Goal: Task Accomplishment & Management: Use online tool/utility

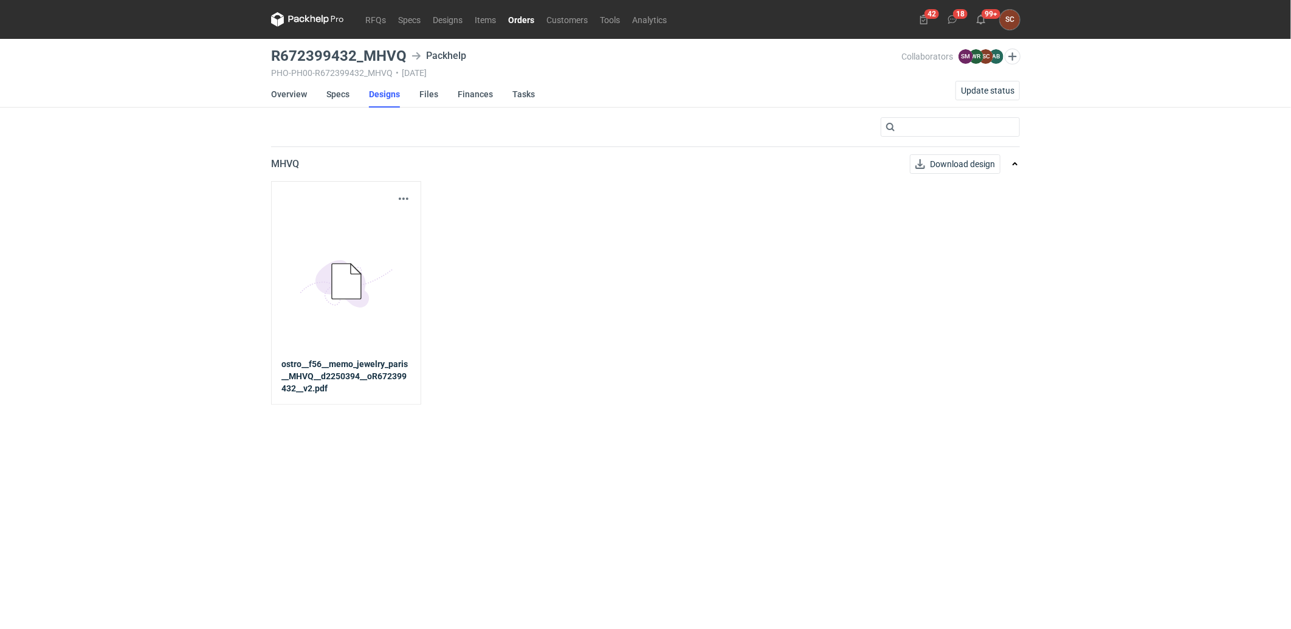
click at [515, 21] on link "Orders" at bounding box center [521, 19] width 38 height 15
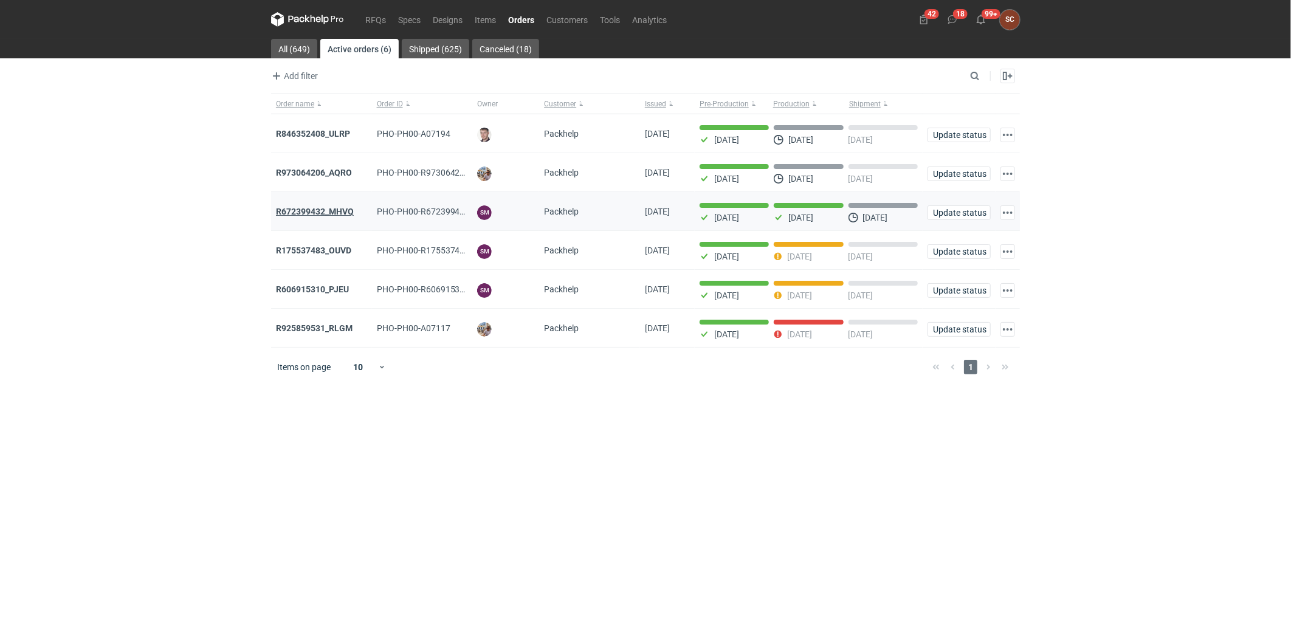
click at [324, 210] on strong "R672399432_MHVQ" at bounding box center [315, 212] width 78 height 10
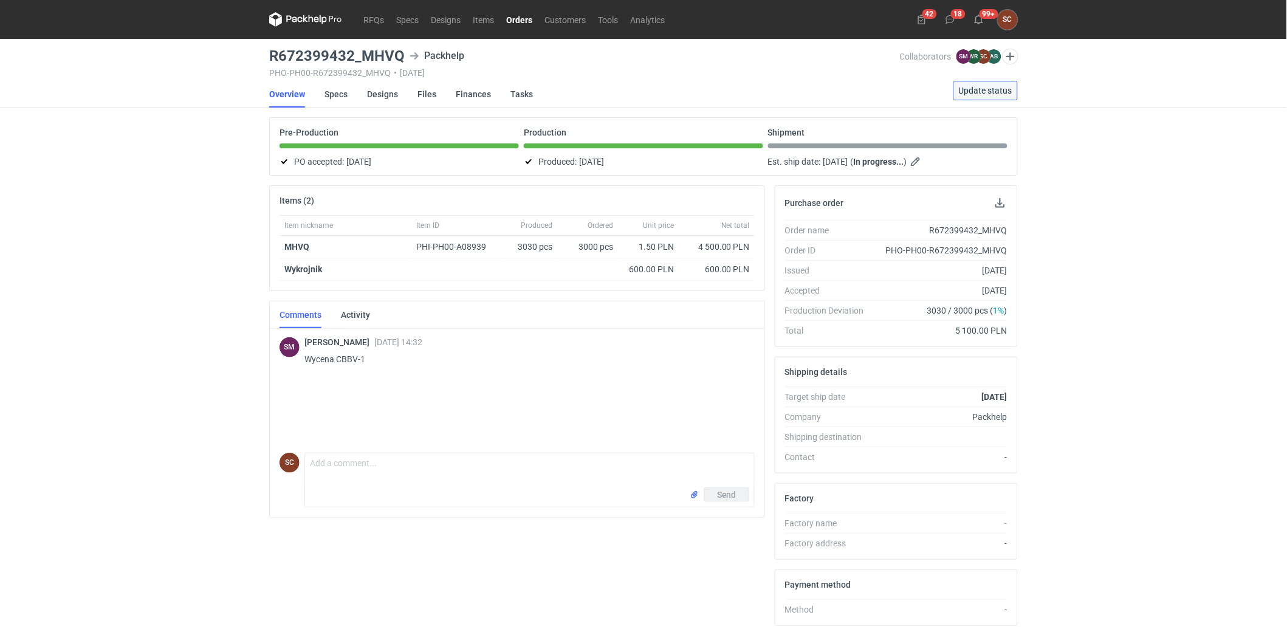
click at [988, 84] on button "Update status" at bounding box center [985, 90] width 64 height 19
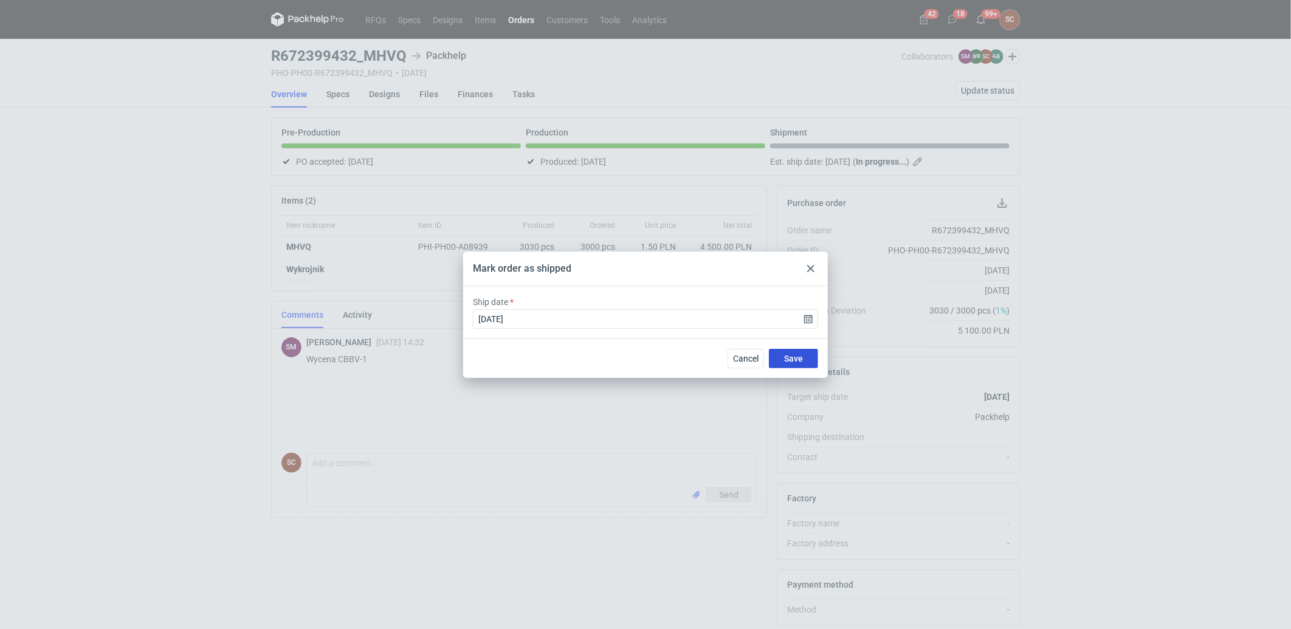
click at [795, 362] on span "Save" at bounding box center [793, 358] width 19 height 9
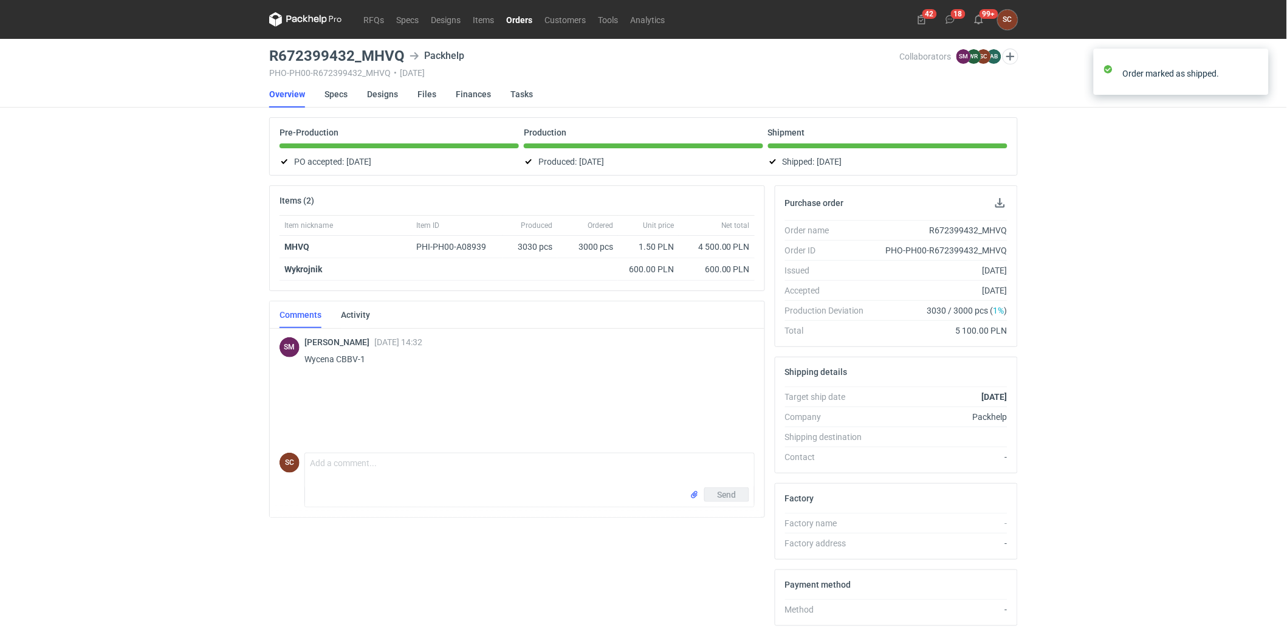
click at [31, 205] on div "RFQs Specs Designs Items Orders Customers Tools Analytics 42 18 99+ SC [PERSON_…" at bounding box center [643, 314] width 1287 height 629
click at [294, 91] on link "Overview" at bounding box center [287, 94] width 36 height 27
click at [520, 17] on link "Orders" at bounding box center [519, 19] width 38 height 15
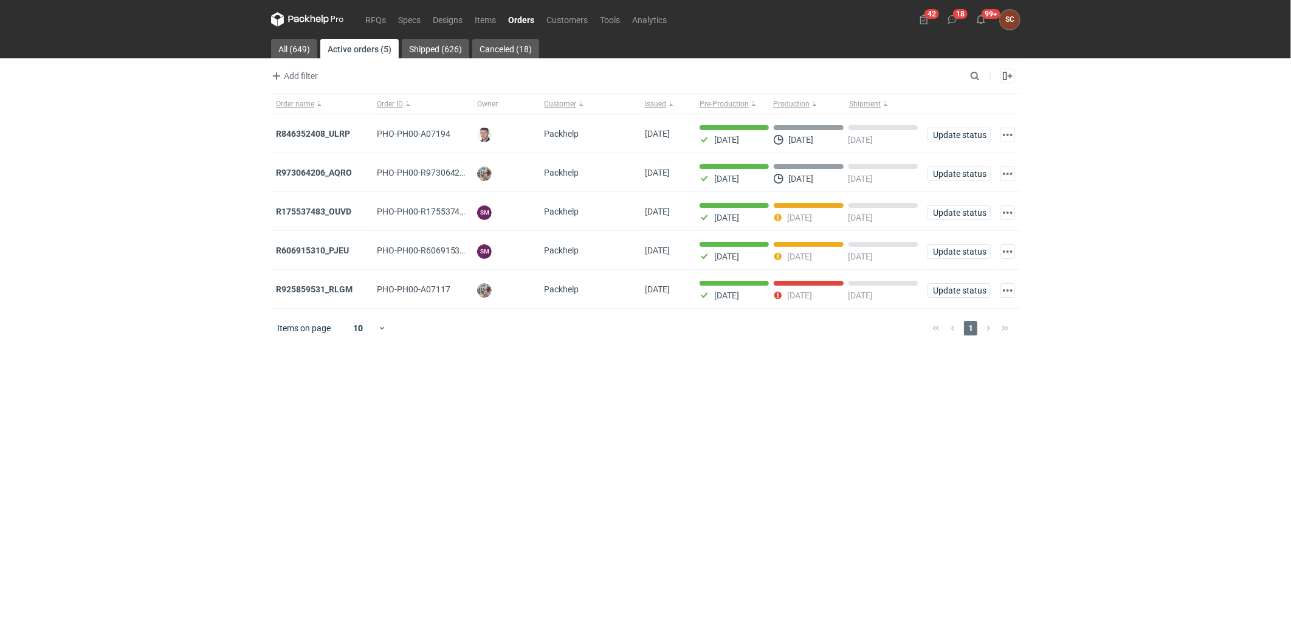
click at [328, 211] on strong "R175537483_OUVD" at bounding box center [313, 212] width 75 height 10
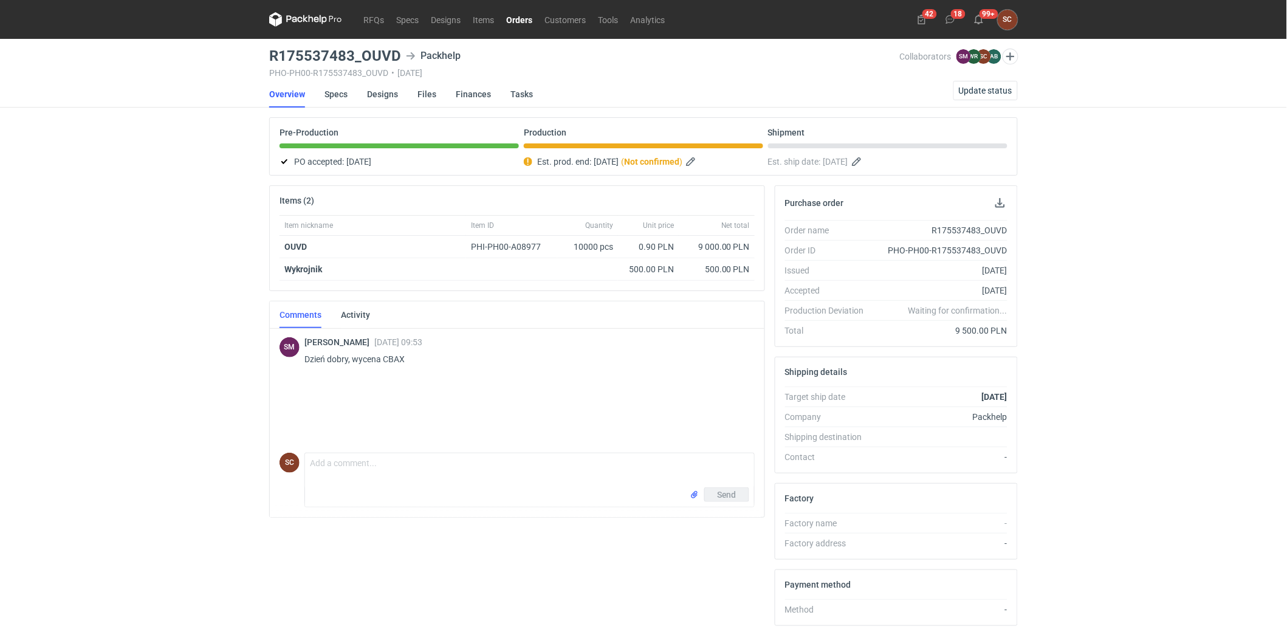
click at [521, 19] on link "Orders" at bounding box center [519, 19] width 38 height 15
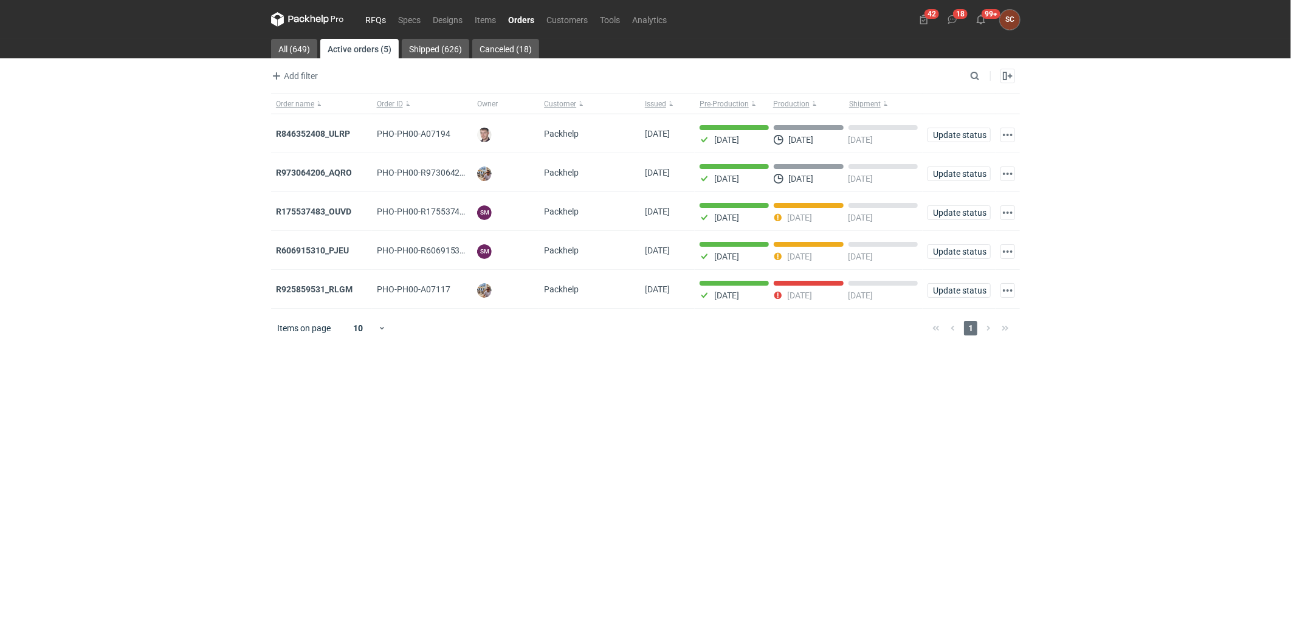
click at [368, 16] on link "RFQs" at bounding box center [375, 19] width 33 height 15
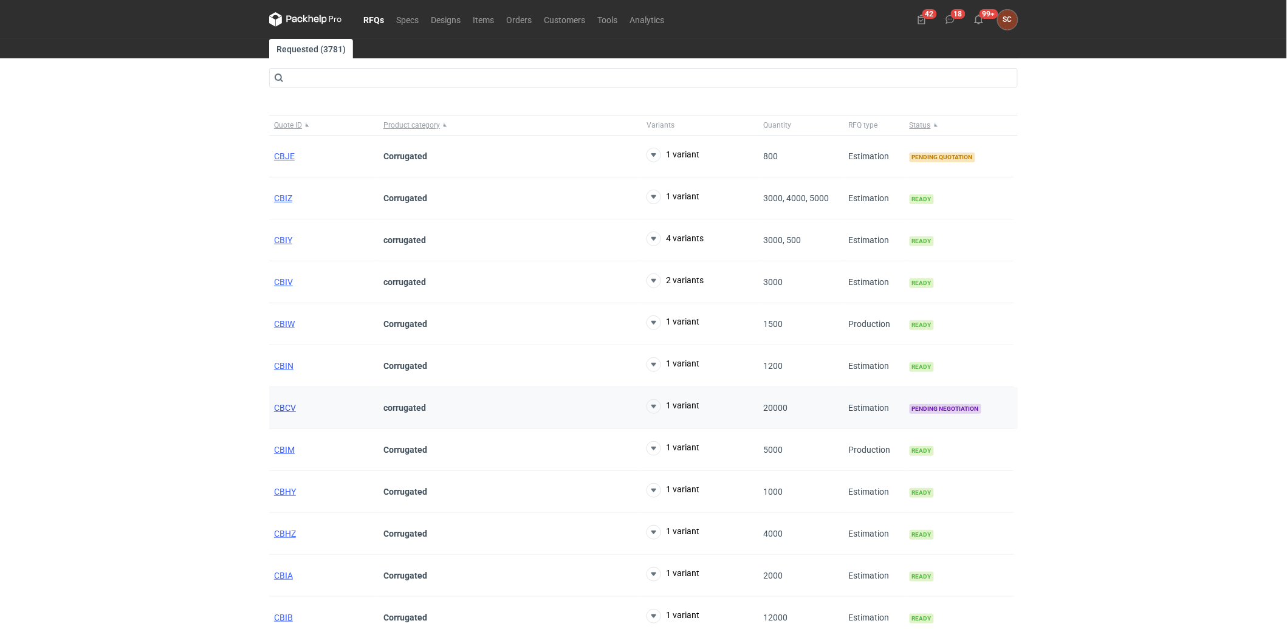
click at [287, 409] on span "CBCV" at bounding box center [285, 408] width 22 height 10
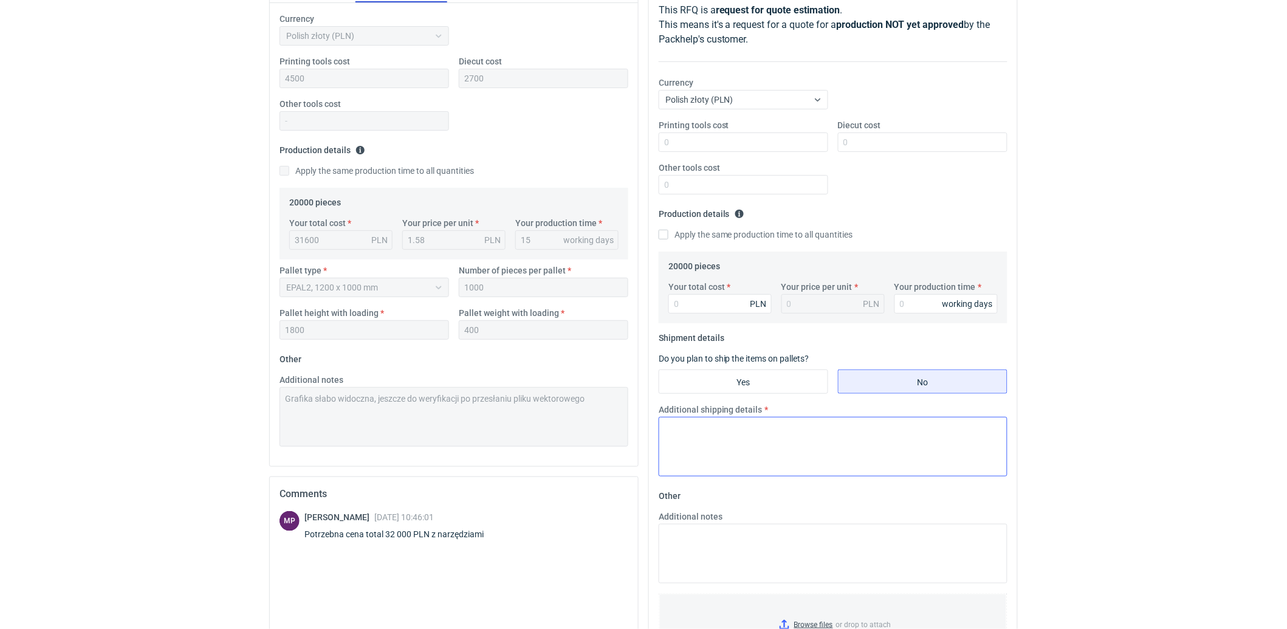
scroll to position [310, 0]
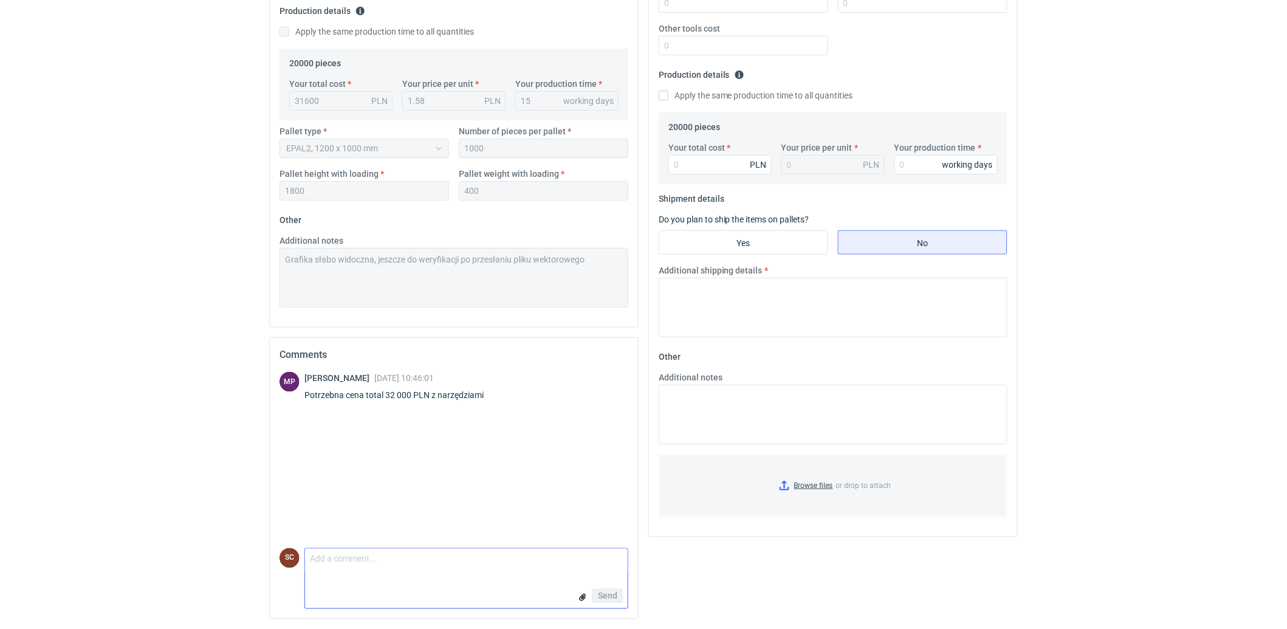
click at [405, 566] on textarea "Comment message" at bounding box center [466, 562] width 323 height 26
type textarea "S"
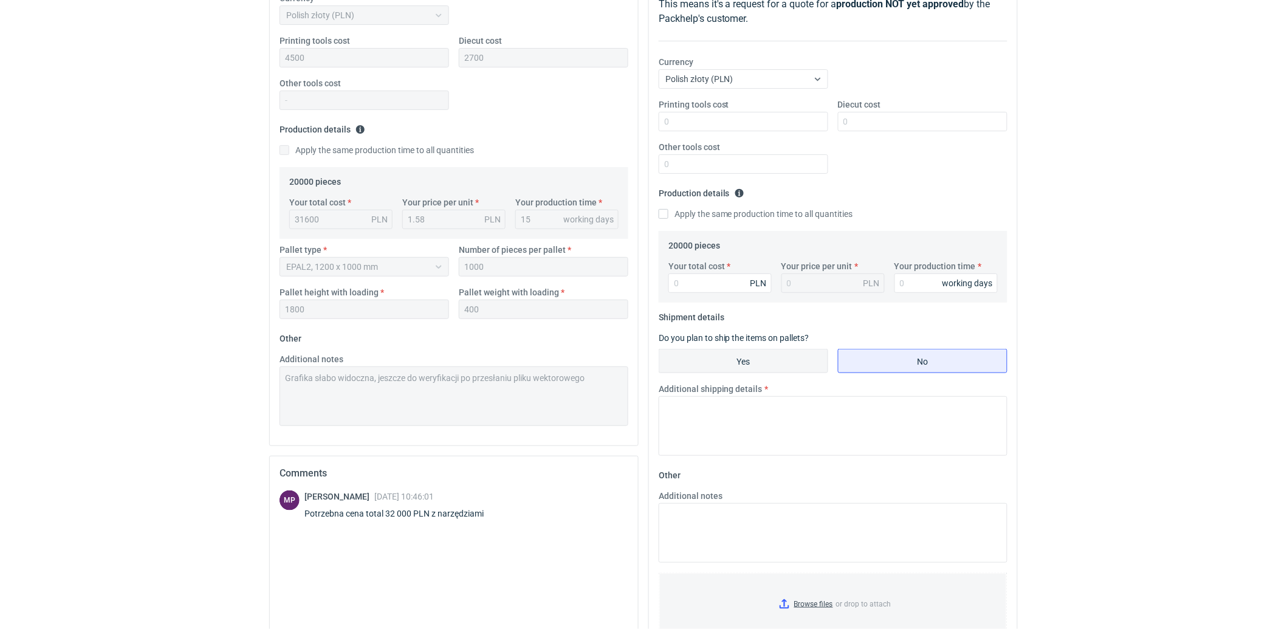
scroll to position [40, 0]
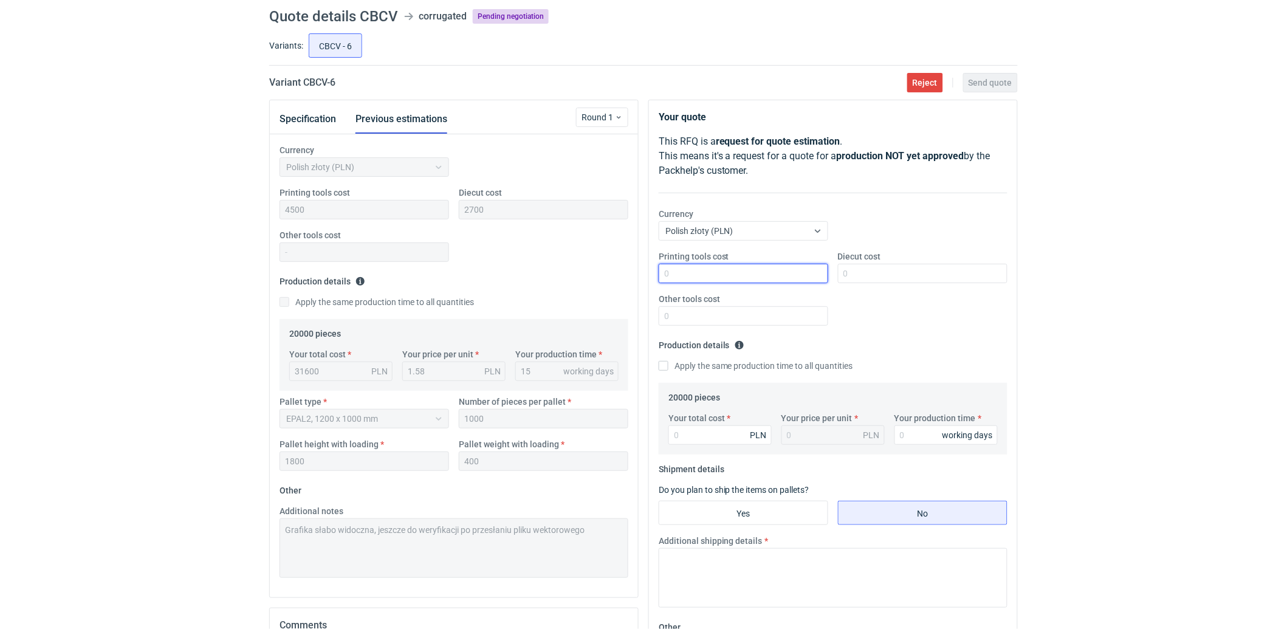
click at [721, 275] on input "Printing tools cost" at bounding box center [744, 273] width 170 height 19
type input "4000"
click at [850, 277] on input "Diecut cost" at bounding box center [923, 273] width 170 height 19
type input "2700"
click at [900, 312] on div "Printing tools cost 4000 Diecut cost 2700 Other tools cost" at bounding box center [833, 292] width 359 height 85
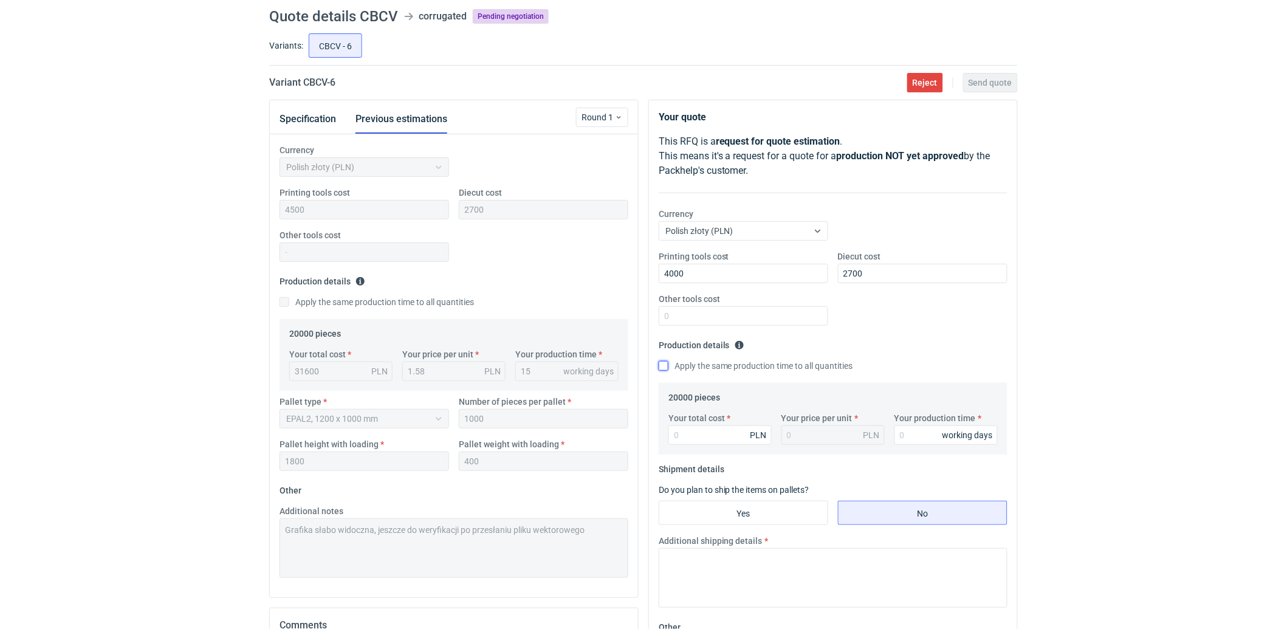
click at [664, 368] on input "Apply the same production time to all quantities" at bounding box center [664, 366] width 10 height 10
checkbox input "true"
click at [684, 436] on input "Your total cost" at bounding box center [719, 434] width 103 height 19
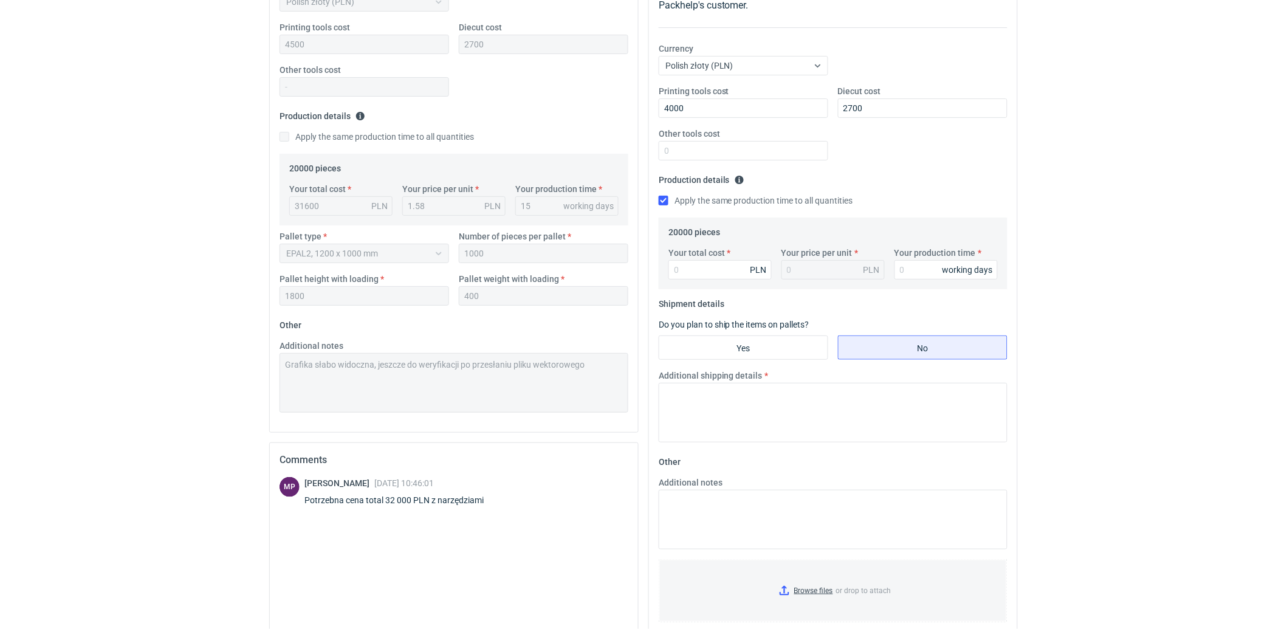
scroll to position [107, 0]
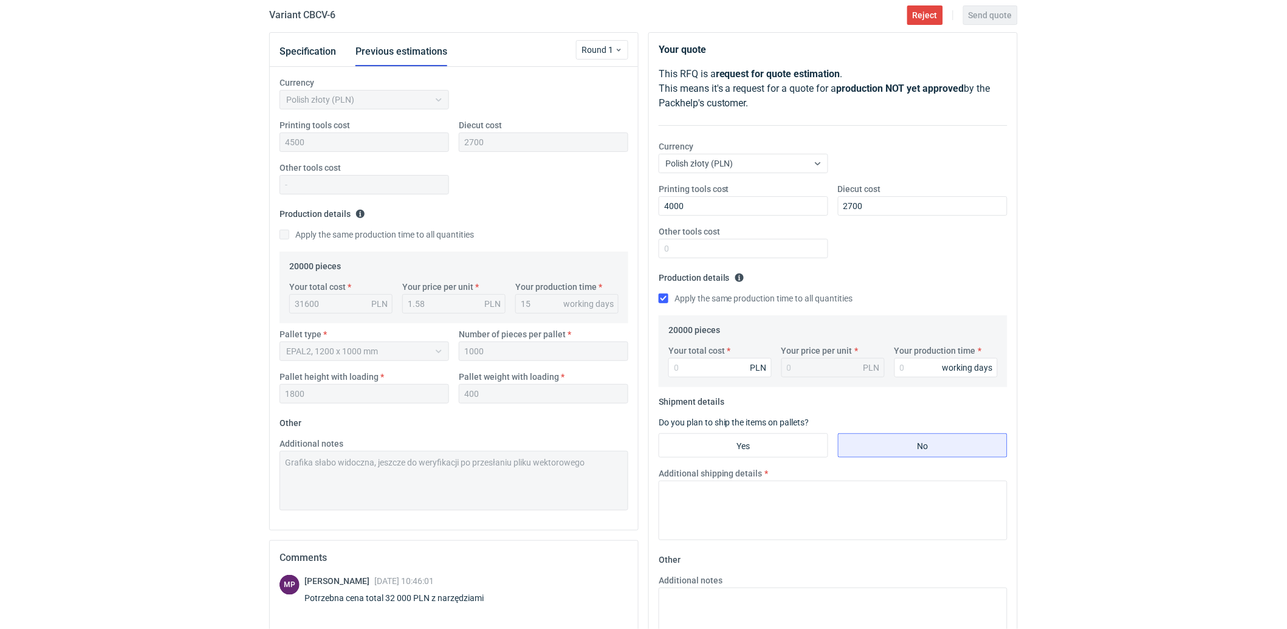
click at [865, 234] on div "Printing tools cost 4000 Diecut cost 2700 Other tools cost" at bounding box center [833, 225] width 359 height 85
click at [708, 376] on input "Your total cost" at bounding box center [719, 367] width 103 height 19
click at [730, 373] on input "Your total cost" at bounding box center [719, 367] width 103 height 19
type input "252"
type input "0.01"
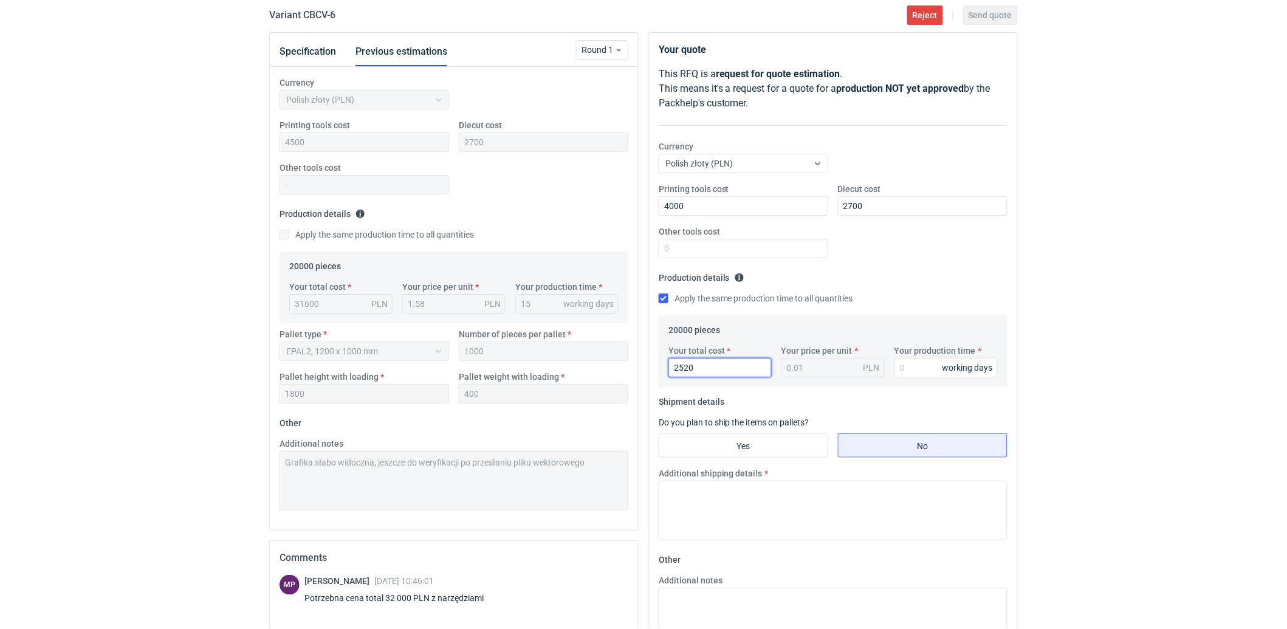
type input "25200"
type input "1.26"
type input "25200"
click at [904, 368] on input "Your production time" at bounding box center [946, 367] width 103 height 19
type input "15"
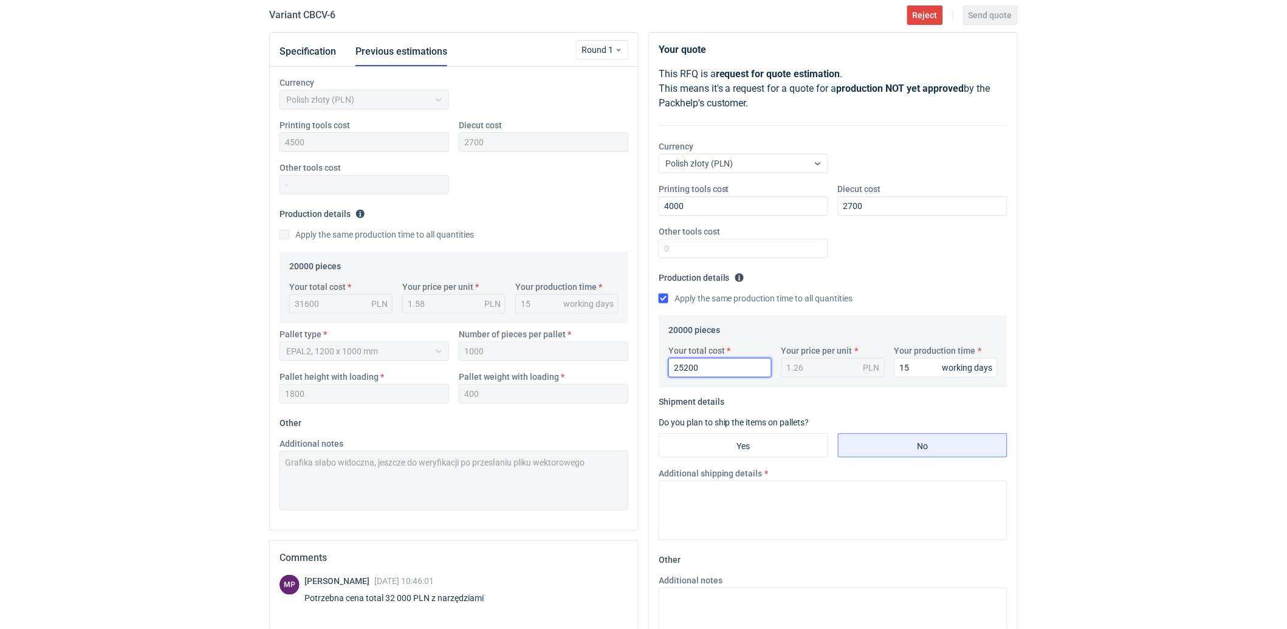
drag, startPoint x: 721, startPoint y: 368, endPoint x: 499, endPoint y: 374, distance: 222.5
click at [499, 374] on div "Specification Previous estimations Round 1 Currency Polish złoty (PLN) Printing…" at bounding box center [643, 432] width 758 height 800
click at [726, 373] on input "25200" at bounding box center [719, 367] width 103 height 19
drag, startPoint x: 604, startPoint y: 383, endPoint x: 557, endPoint y: 386, distance: 46.9
click at [557, 386] on div "Specification Previous estimations Round 1 Currency Polish złoty (PLN) Printing…" at bounding box center [643, 432] width 758 height 800
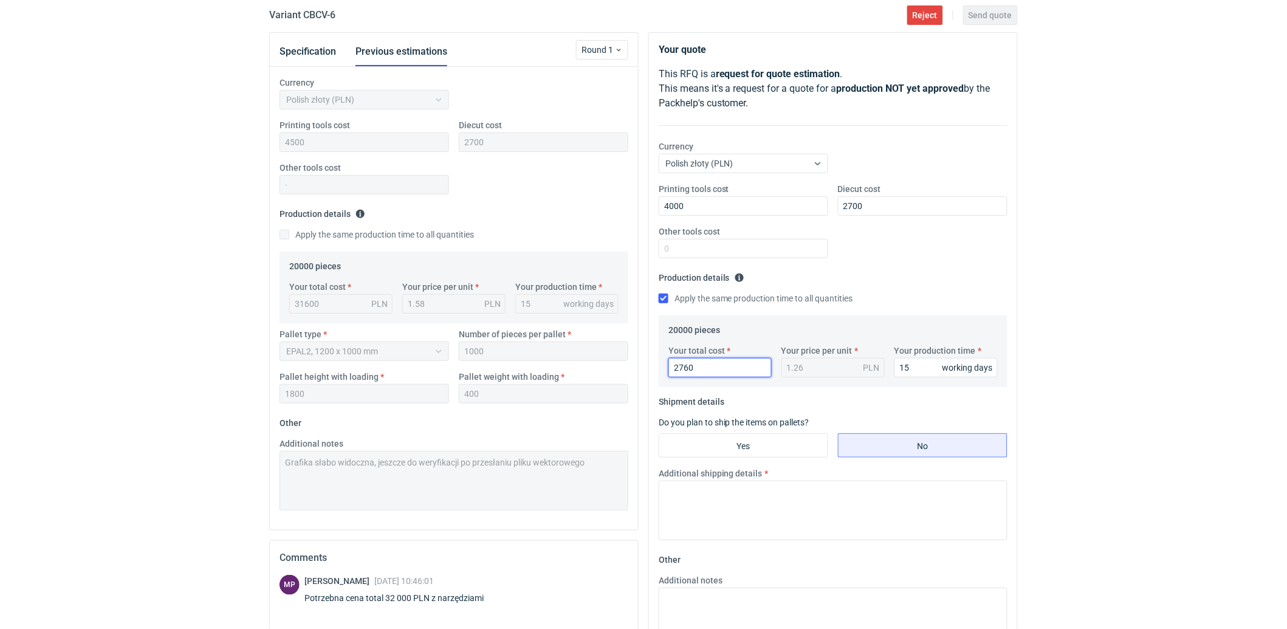
type input "27600"
type input "1.38"
type input "27600"
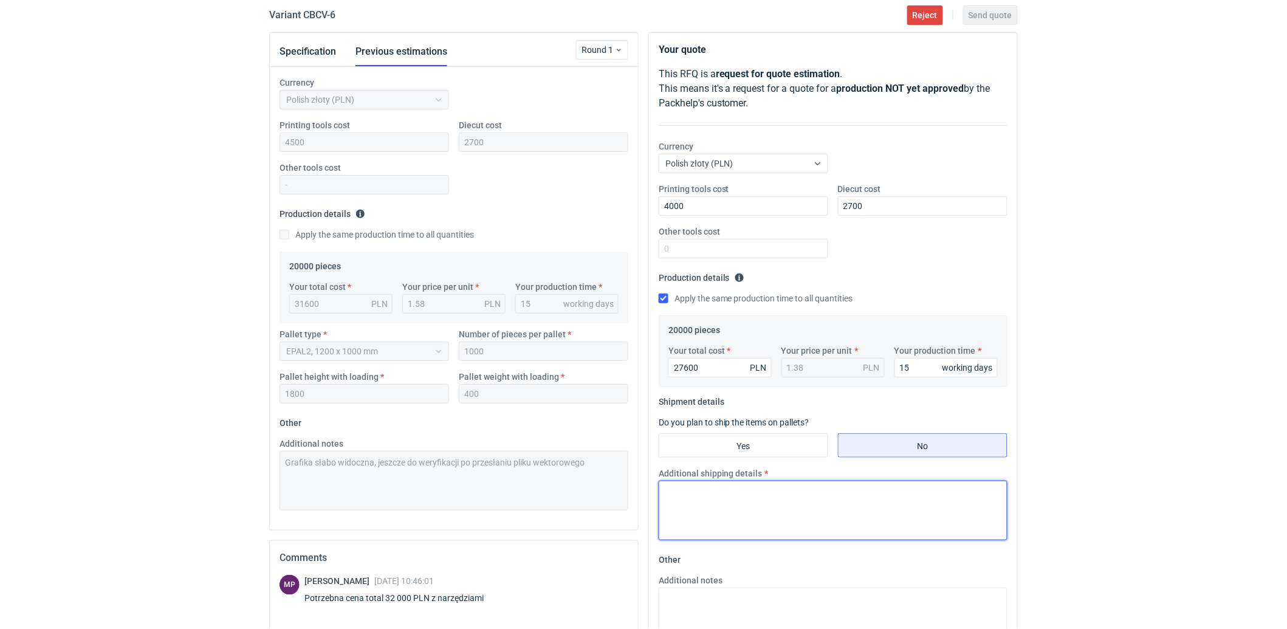
click at [818, 505] on textarea "Additional shipping details" at bounding box center [833, 511] width 349 height 60
click at [808, 446] on input "Yes" at bounding box center [743, 445] width 168 height 23
radio input "true"
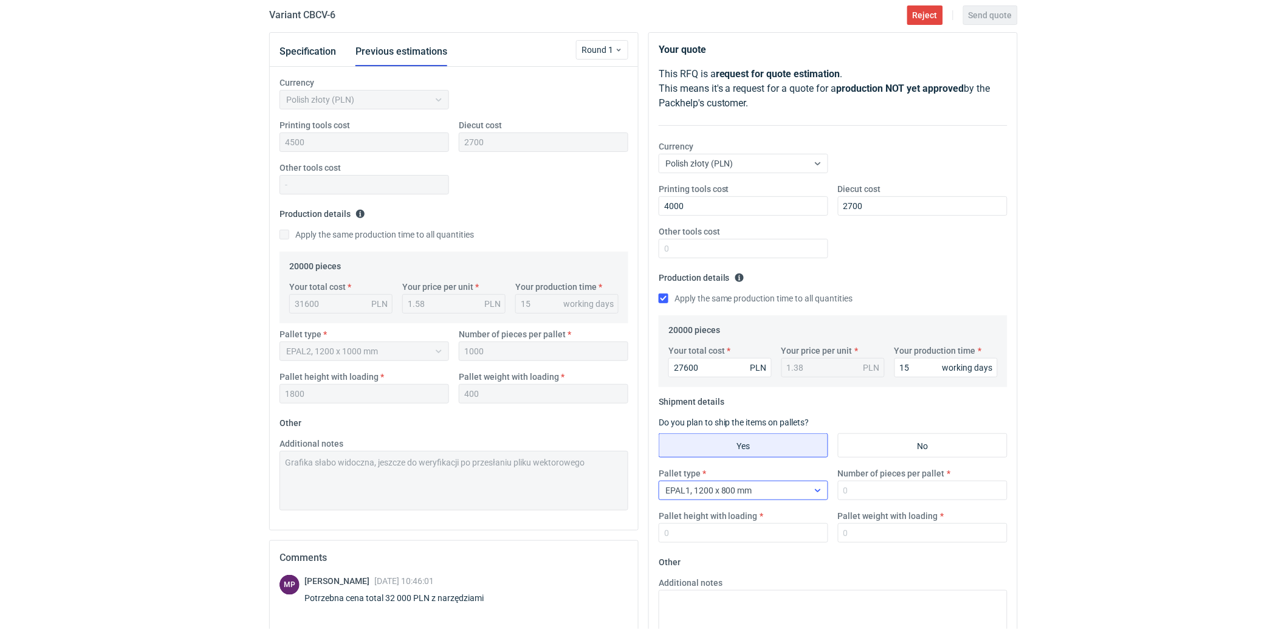
click at [815, 484] on div at bounding box center [817, 490] width 19 height 18
click at [797, 531] on div "EPAL2, 1200 x 1000 mm" at bounding box center [744, 537] width 160 height 17
click at [883, 493] on input "Number of pieces per pallet" at bounding box center [923, 490] width 170 height 19
type input "1000"
click at [724, 535] on input "Pallet height with loading" at bounding box center [744, 532] width 170 height 19
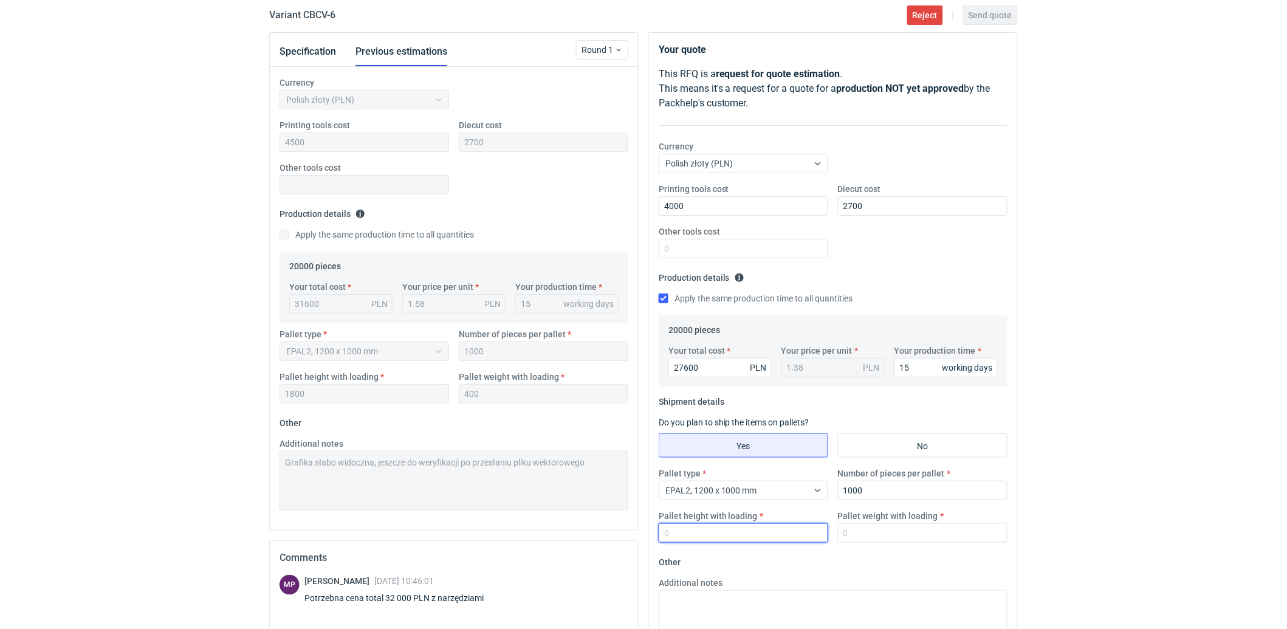
click at [724, 535] on input "Pallet height with loading" at bounding box center [744, 532] width 170 height 19
type input "1800"
click at [861, 534] on input "Pallet weight with loading" at bounding box center [923, 532] width 170 height 19
type input "400"
click at [145, 458] on div "RFQs Specs Designs Items Orders Customers Tools Analytics 42 18 99+ SC [PERSON_…" at bounding box center [643, 207] width 1287 height 629
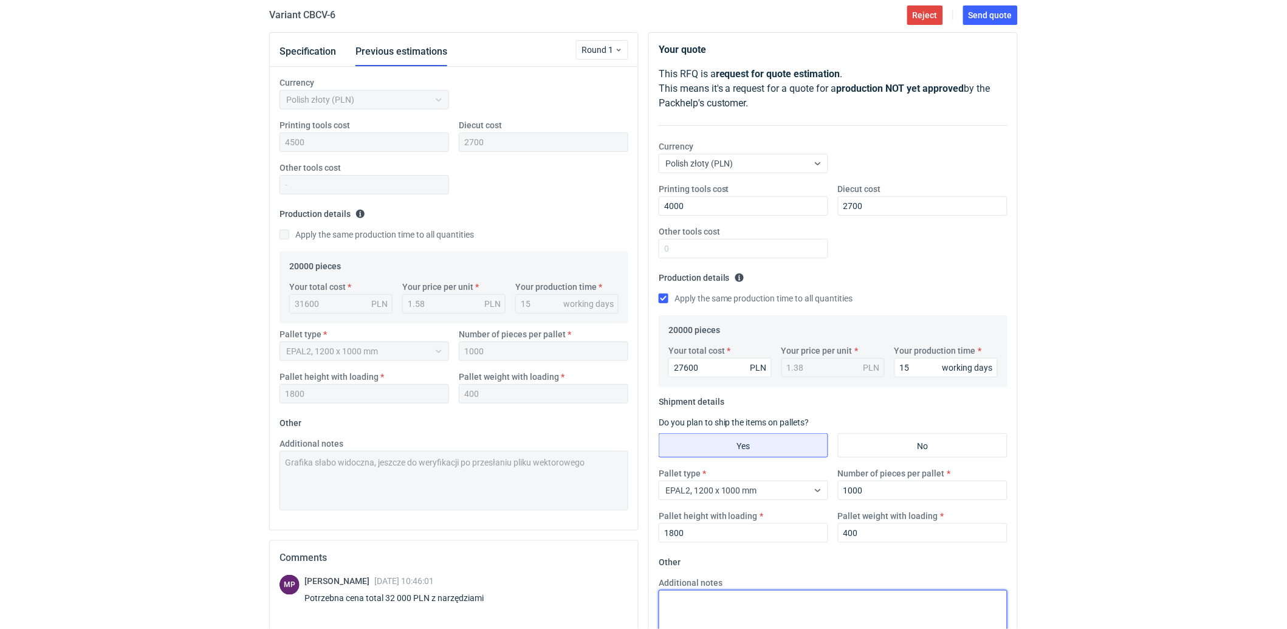
click at [692, 603] on textarea "Additional notes" at bounding box center [833, 620] width 349 height 60
paste textarea "Grafika słabo widoczna, jeszcze do weryfikacji po przesłaniu pliku wektorowego"
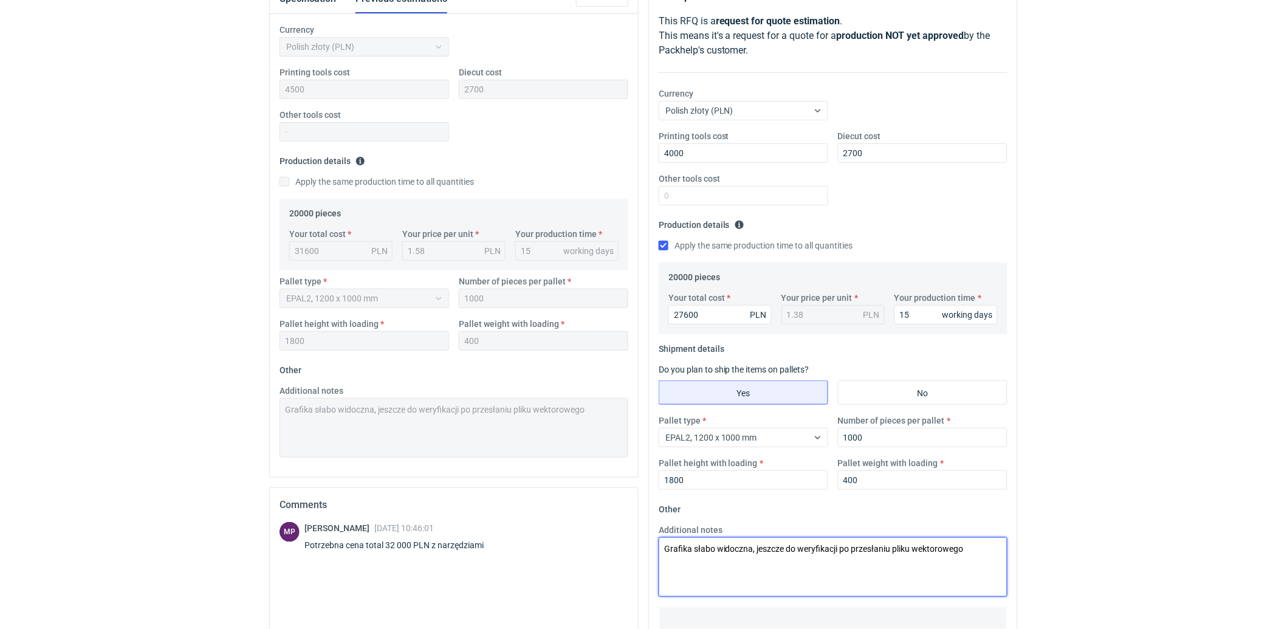
scroll to position [0, 0]
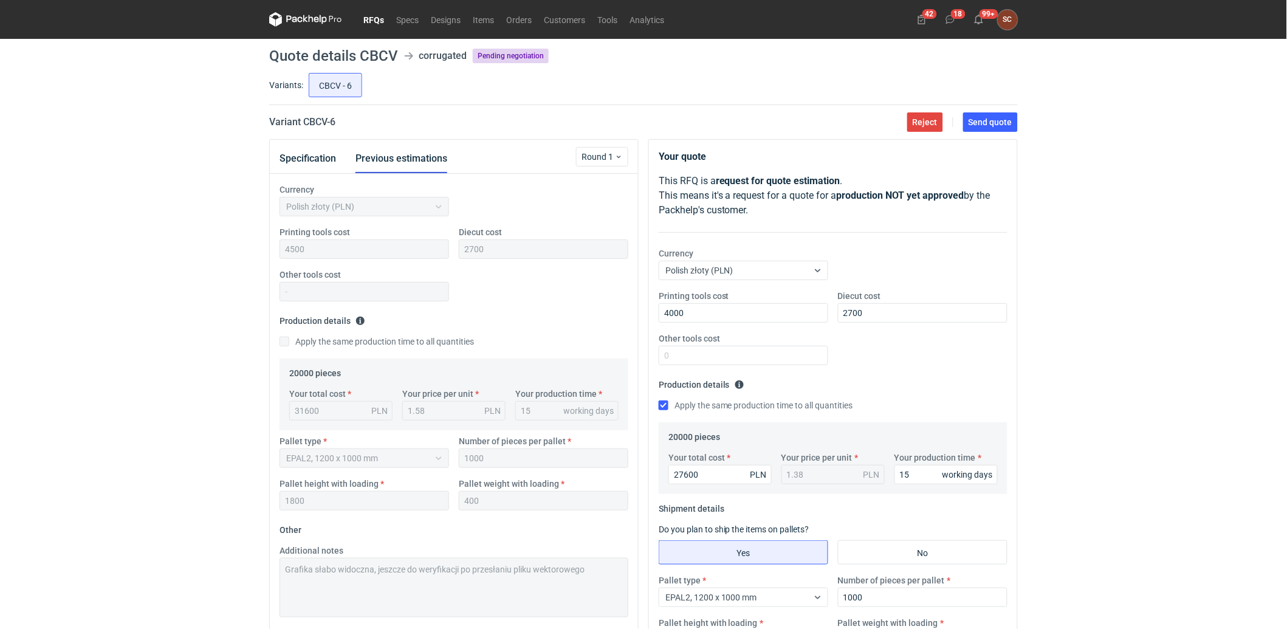
type textarea "Grafika słabo widoczna, jeszcze do weryfikacji po przesłaniu pliku wektorowego"
click at [931, 376] on fieldset "Production details Please provide the expected time of production in working da…" at bounding box center [833, 398] width 349 height 47
click at [991, 125] on span "Send quote" at bounding box center [991, 122] width 44 height 9
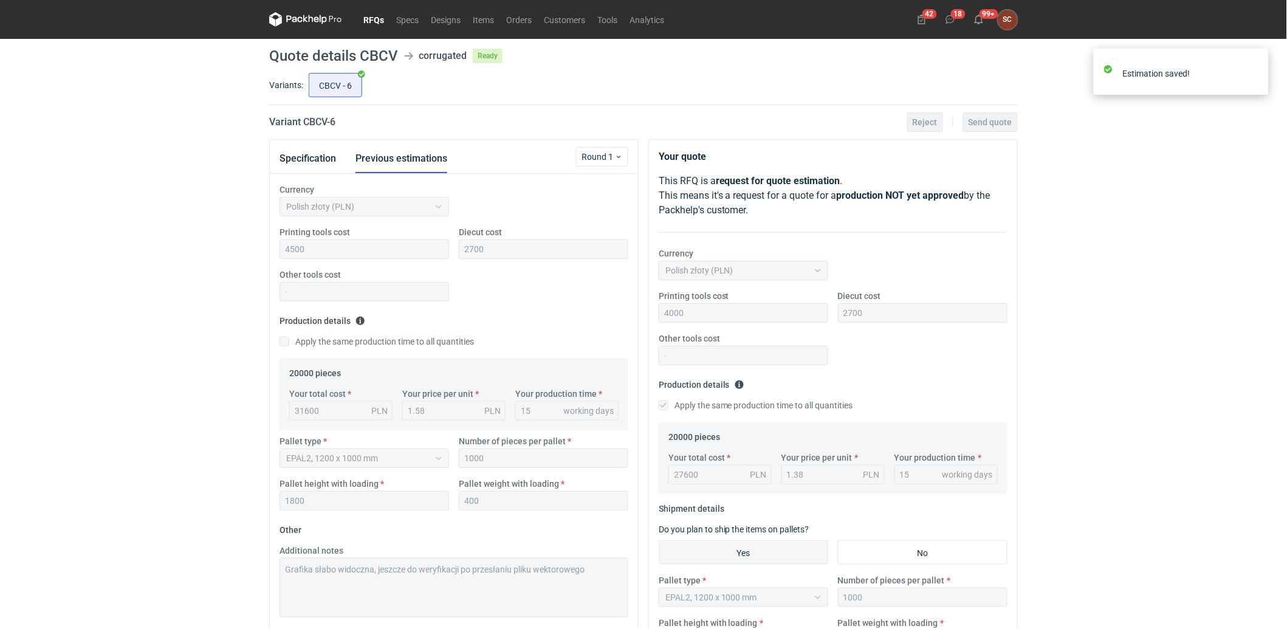
click at [383, 16] on link "RFQs" at bounding box center [373, 19] width 33 height 15
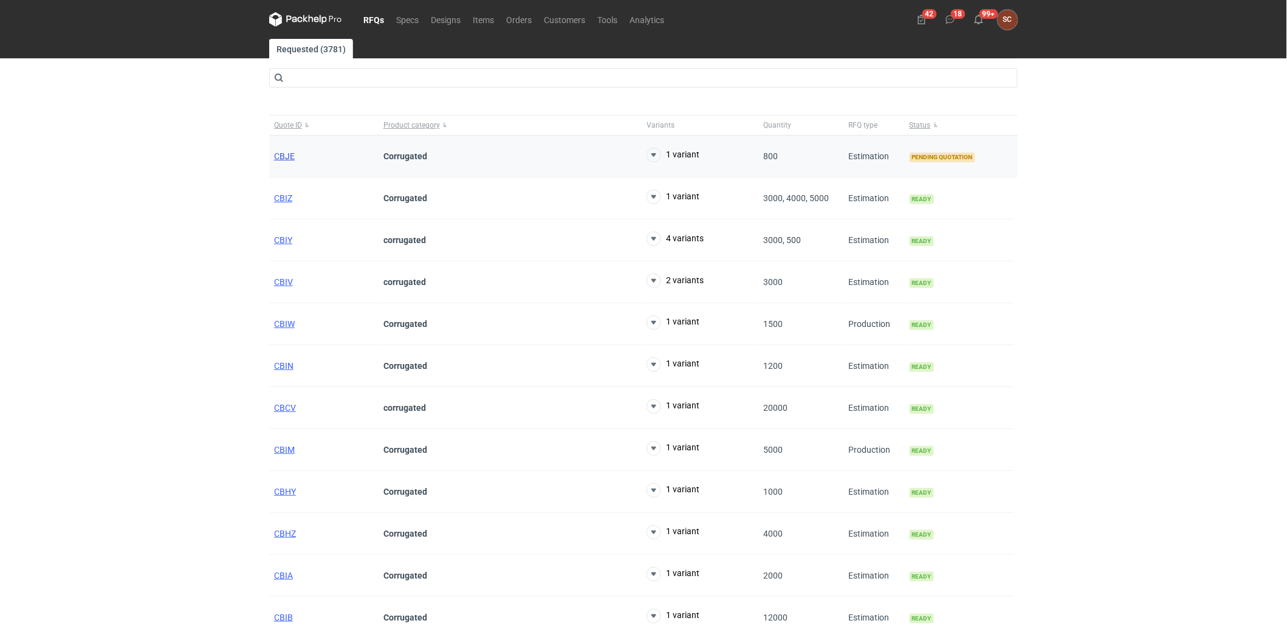
click at [278, 155] on span "CBJE" at bounding box center [284, 156] width 21 height 10
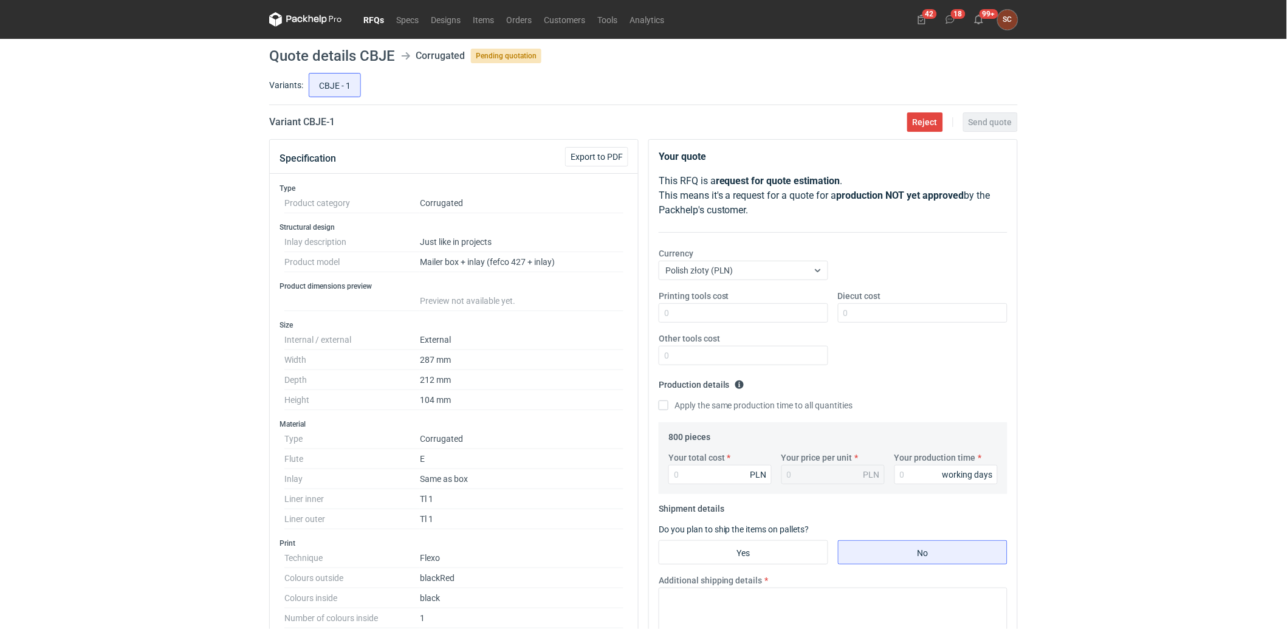
click at [374, 18] on link "RFQs" at bounding box center [373, 19] width 33 height 15
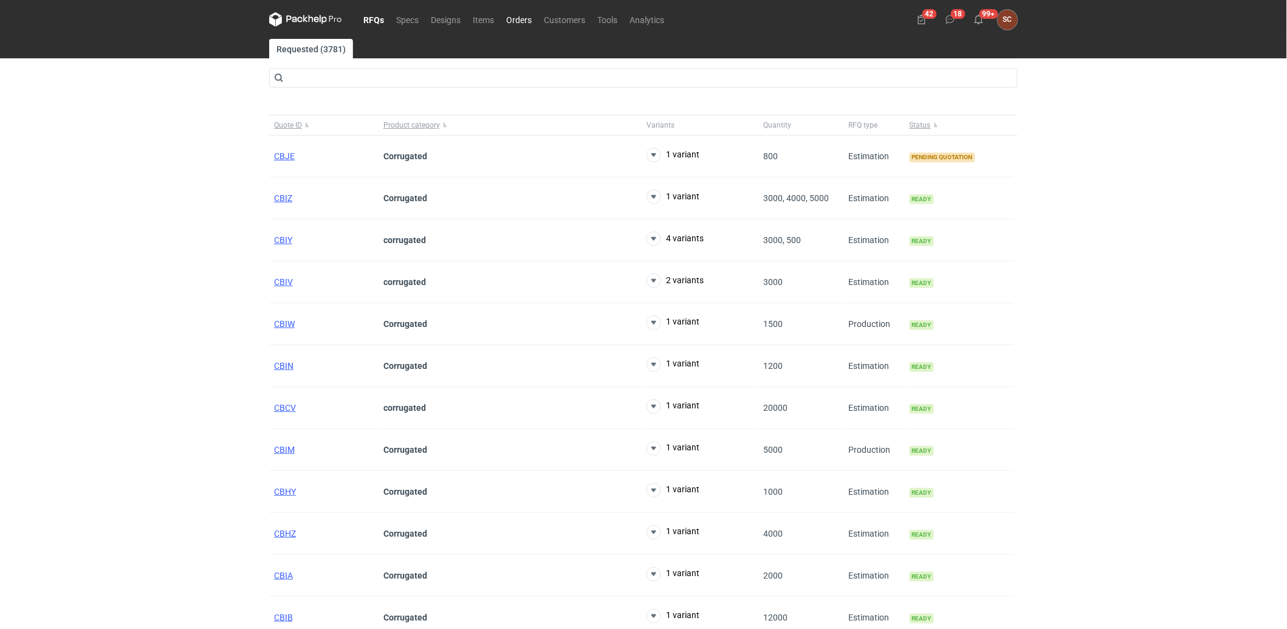
click at [515, 17] on link "Orders" at bounding box center [519, 19] width 38 height 15
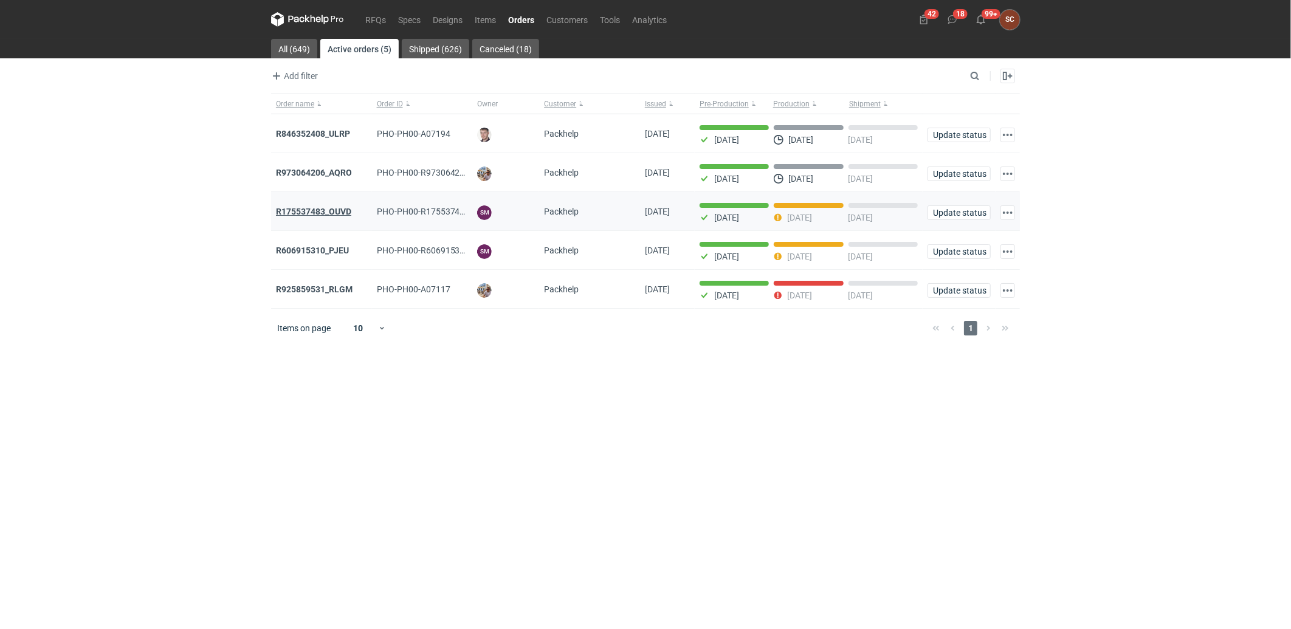
click at [336, 207] on strong "R175537483_OUVD" at bounding box center [313, 212] width 75 height 10
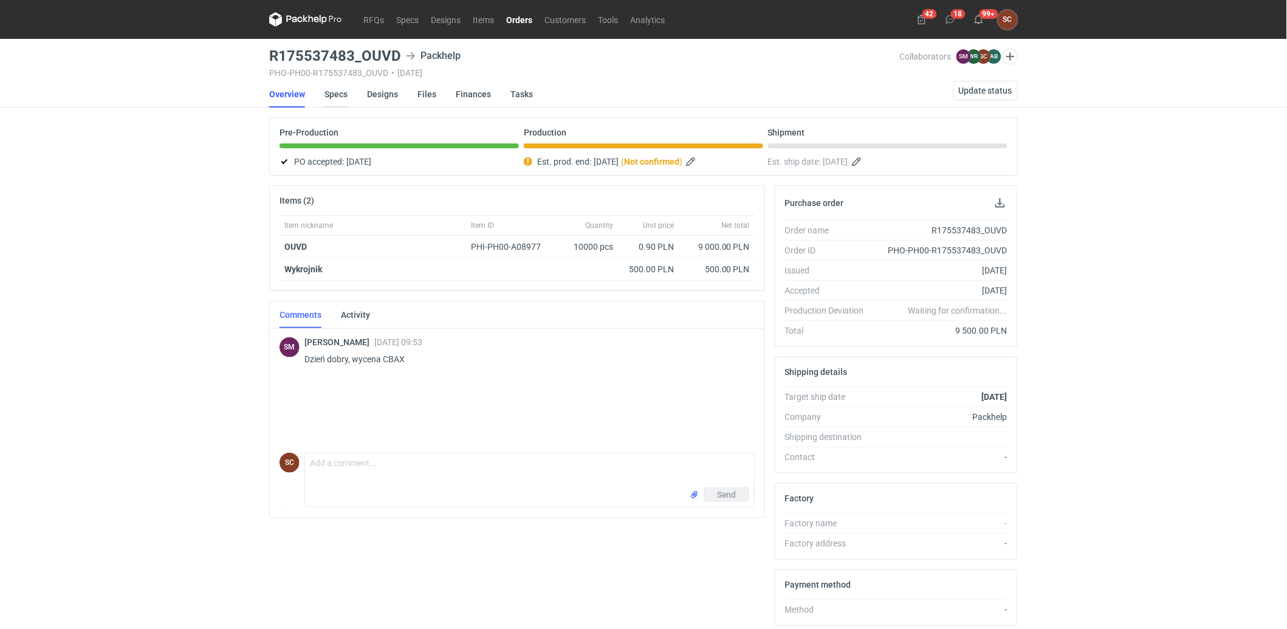
click at [339, 94] on link "Specs" at bounding box center [336, 94] width 23 height 27
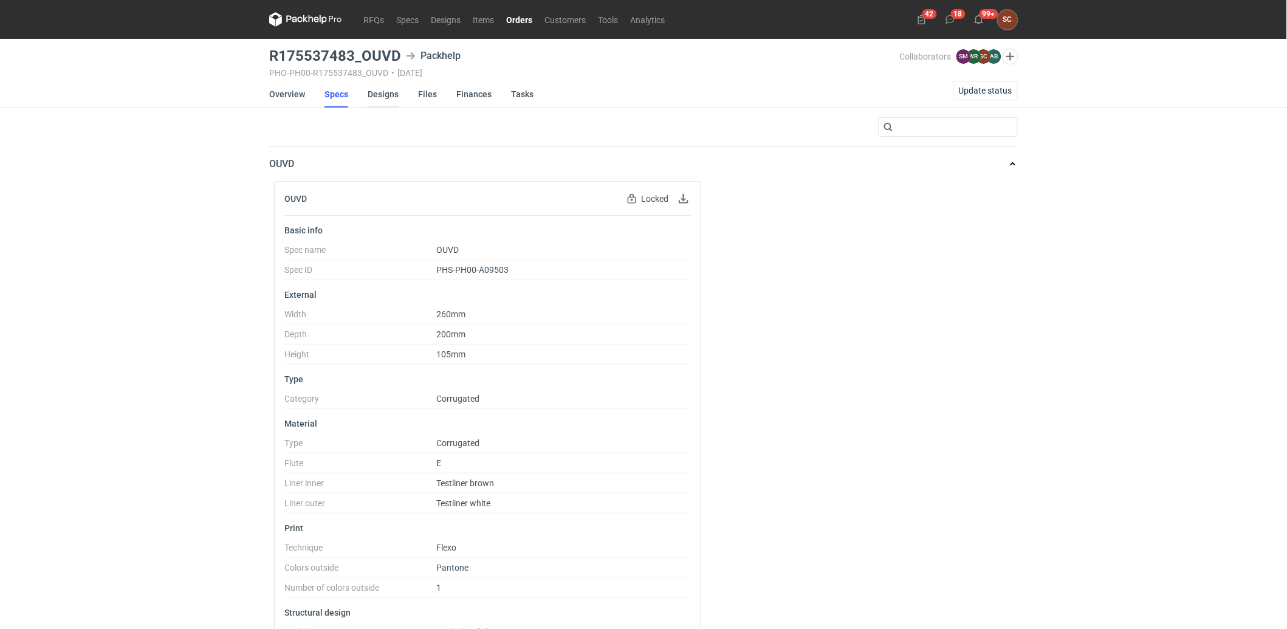
click at [387, 91] on link "Designs" at bounding box center [383, 94] width 31 height 27
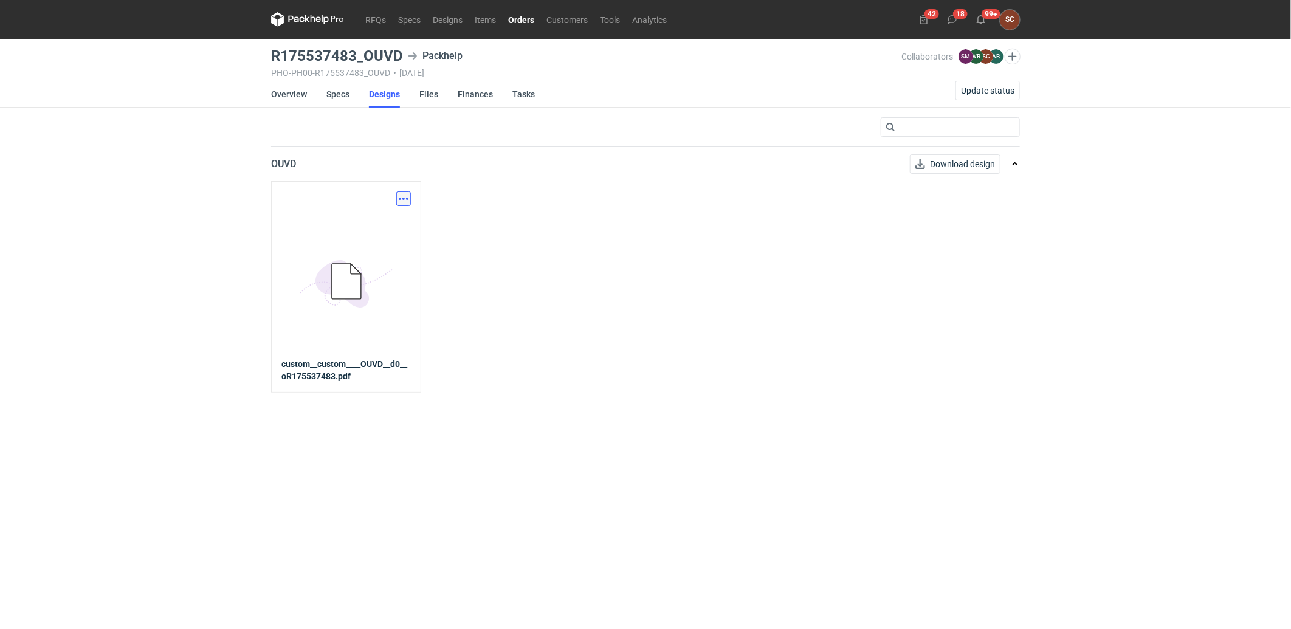
click at [404, 199] on button "button" at bounding box center [403, 198] width 15 height 15
click at [362, 228] on link "Download design part" at bounding box center [350, 225] width 112 height 19
click at [343, 94] on link "Specs" at bounding box center [337, 94] width 23 height 27
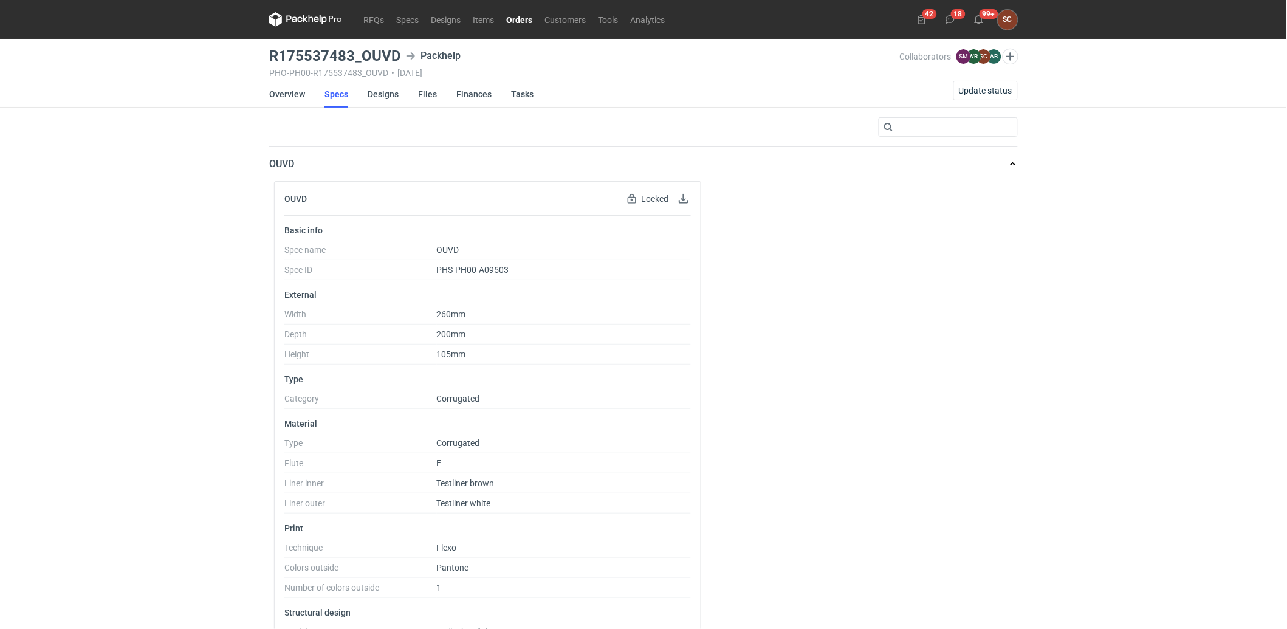
click at [518, 13] on link "Orders" at bounding box center [519, 19] width 38 height 15
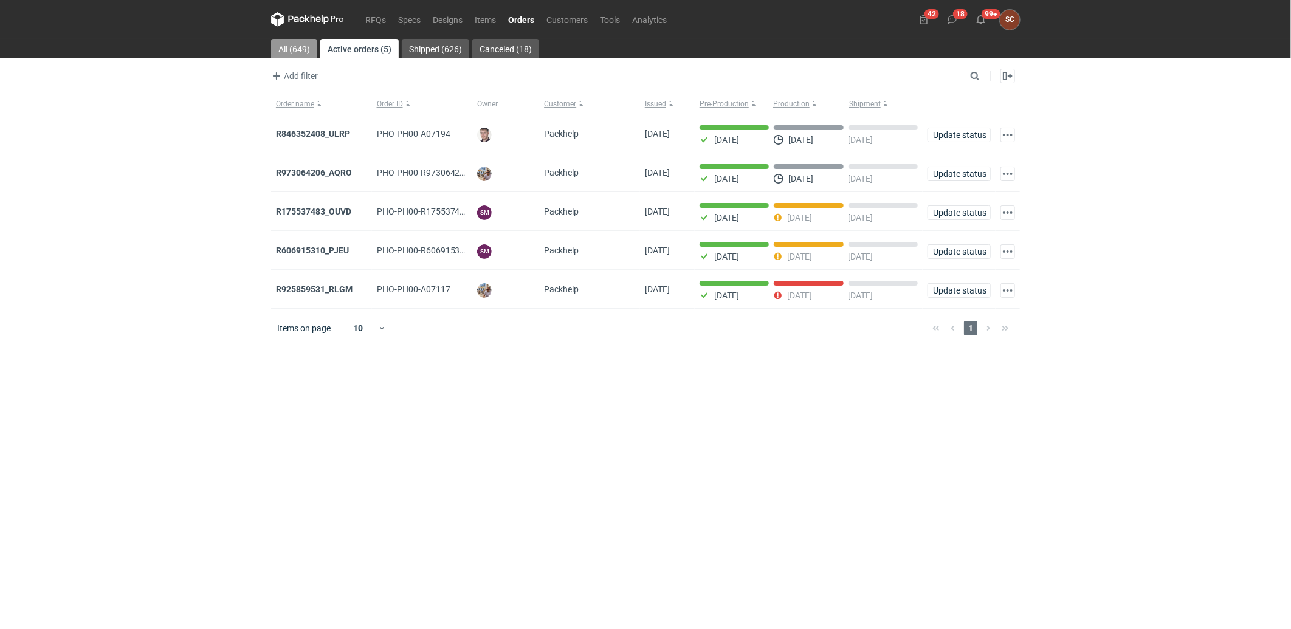
click at [295, 50] on link "All (649)" at bounding box center [294, 48] width 46 height 19
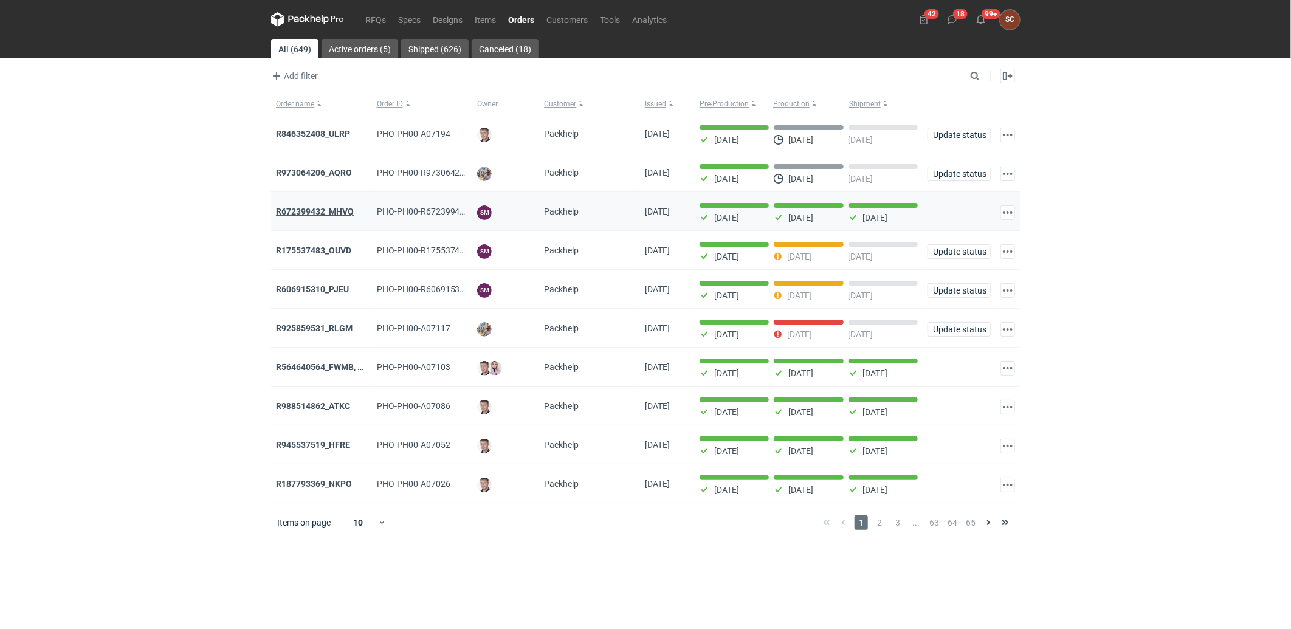
click at [326, 213] on strong "R672399432_MHVQ" at bounding box center [315, 212] width 78 height 10
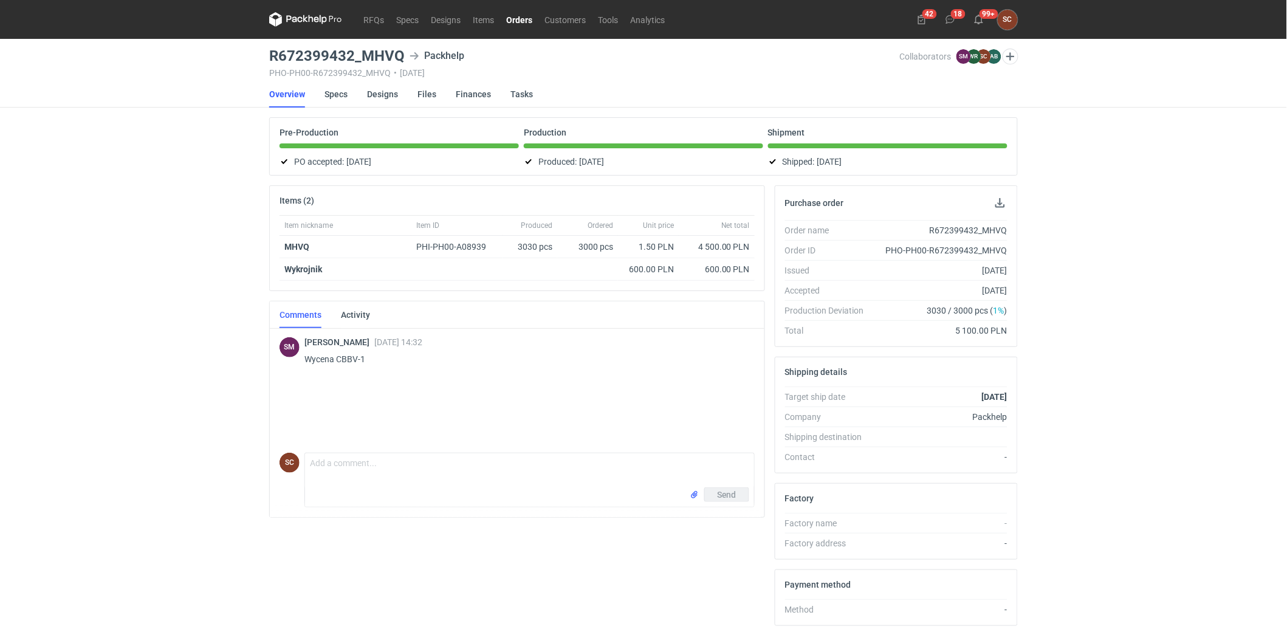
click at [977, 232] on div "R672399432_MHVQ" at bounding box center [941, 230] width 134 height 12
copy div "R672399432_MHVQ"
